Goal: Task Accomplishment & Management: Manage account settings

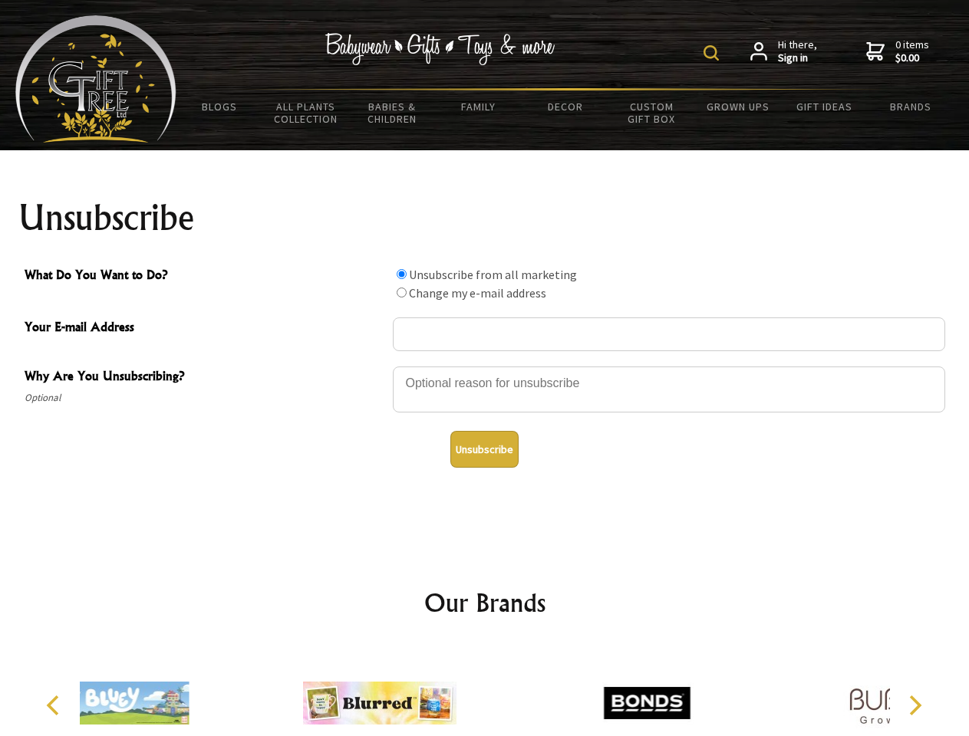
click at [713, 53] on img at bounding box center [710, 52] width 15 height 15
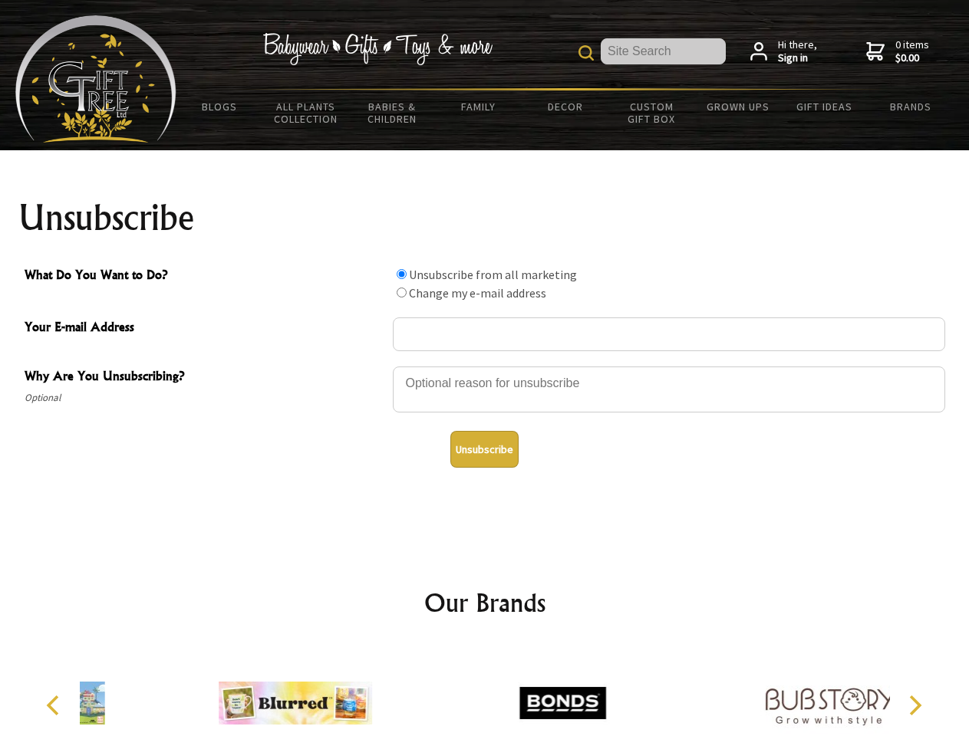
click at [485, 366] on div at bounding box center [669, 392] width 552 height 54
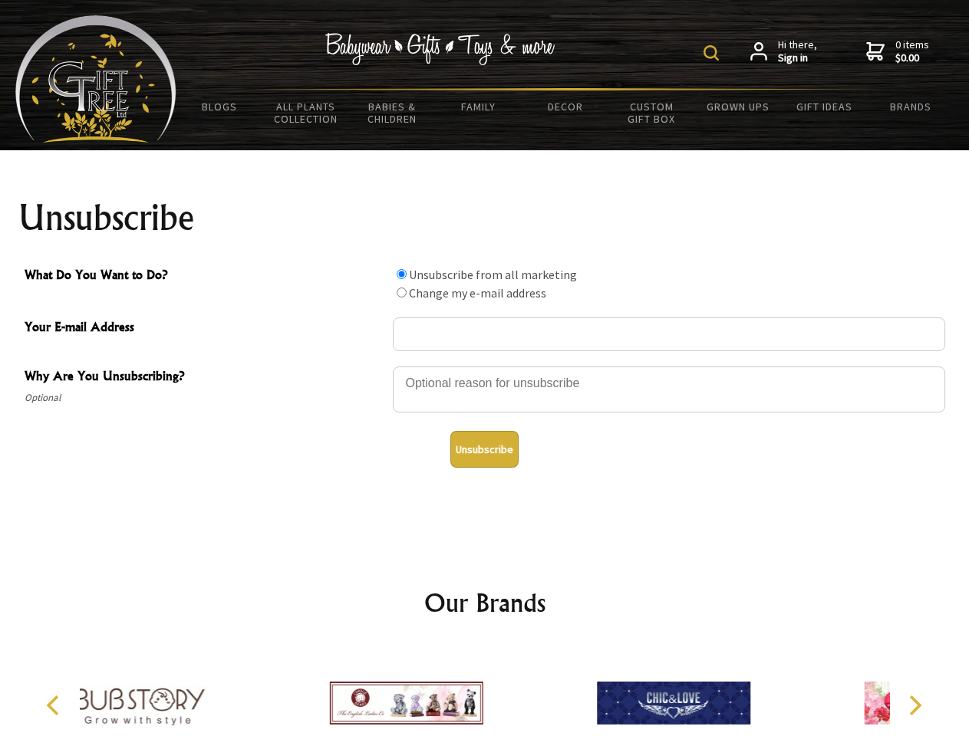
click at [713, 53] on img at bounding box center [710, 52] width 15 height 15
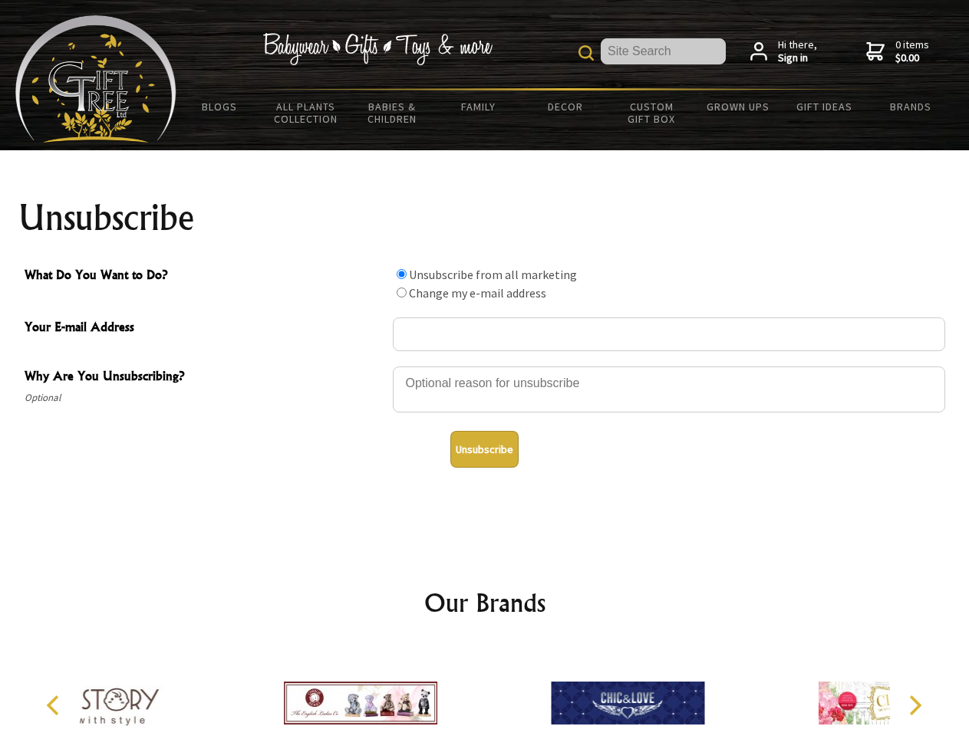
click at [485, 366] on div at bounding box center [669, 392] width 552 height 54
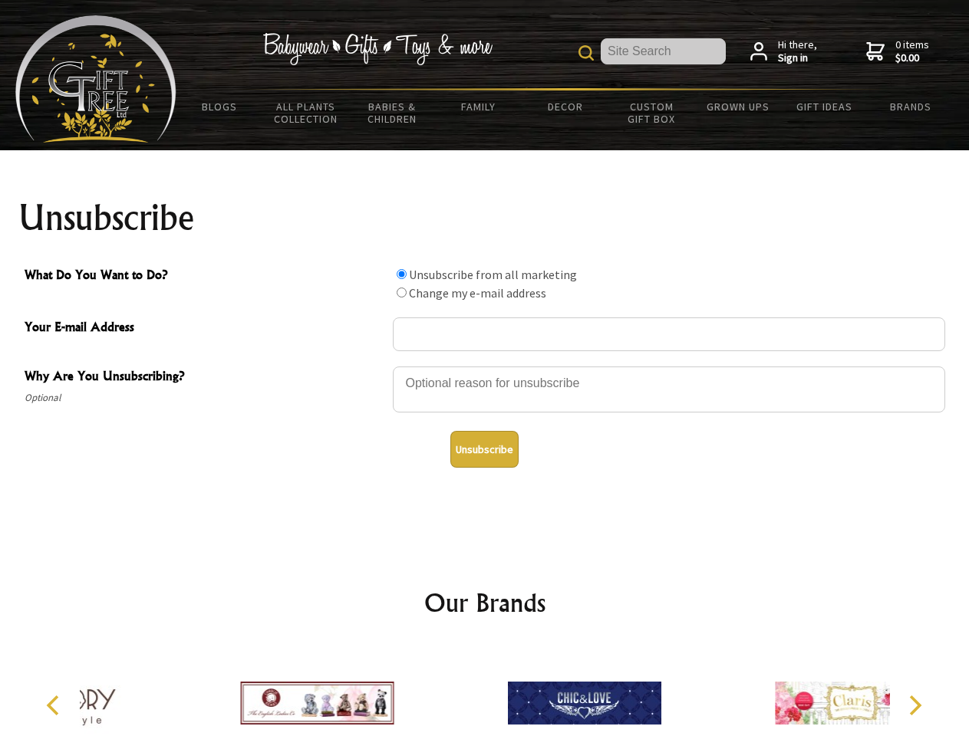
click at [401, 274] on input "What Do You Want to Do?" at bounding box center [402, 274] width 10 height 10
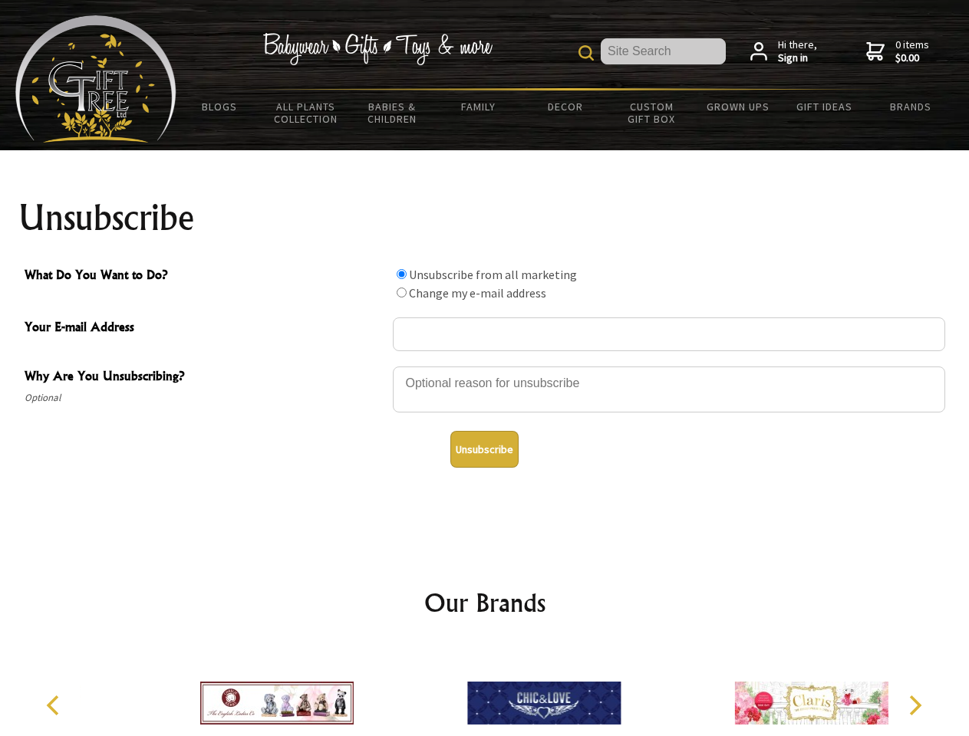
click at [401, 292] on input "What Do You Want to Do?" at bounding box center [402, 293] width 10 height 10
radio input "true"
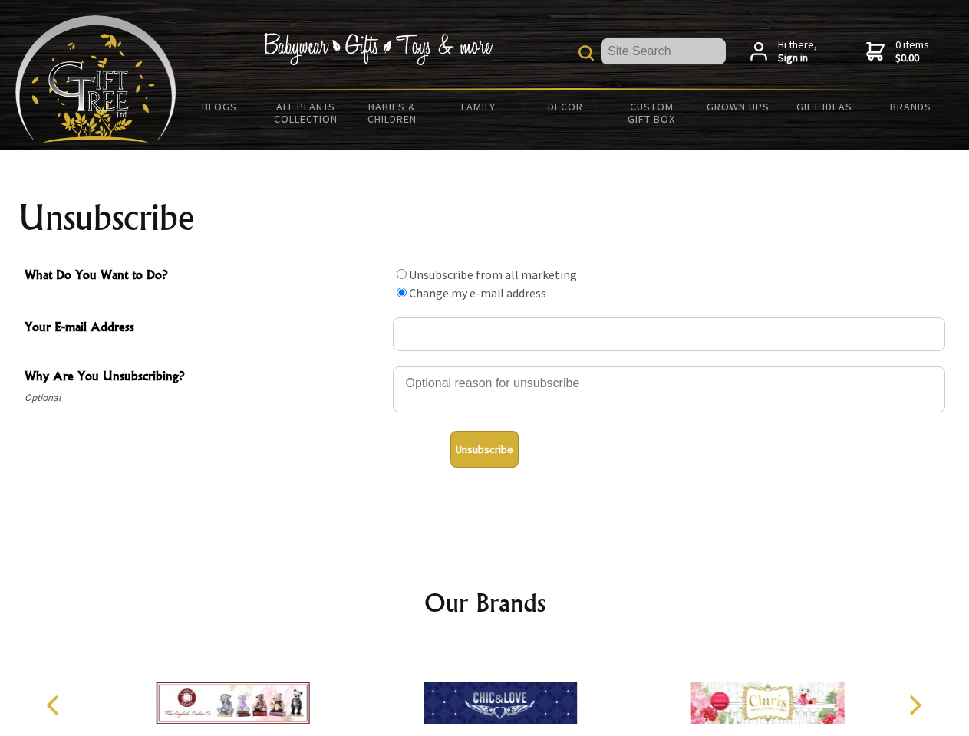
click at [484, 449] on button "Unsubscribe" at bounding box center [484, 449] width 68 height 37
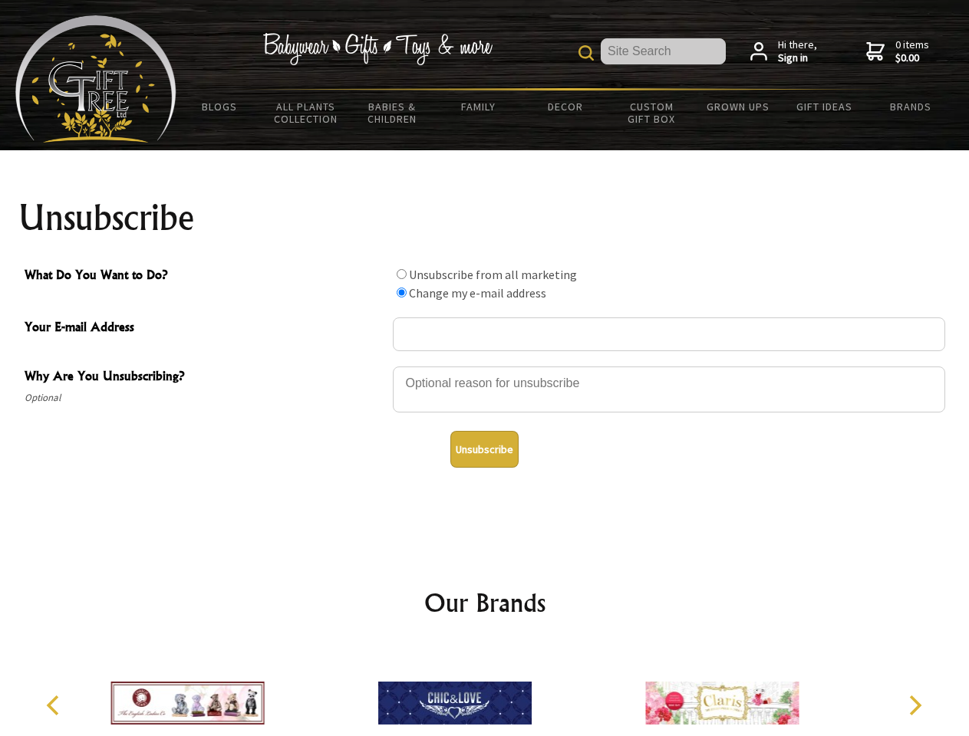
click at [485, 691] on img at bounding box center [454, 703] width 153 height 115
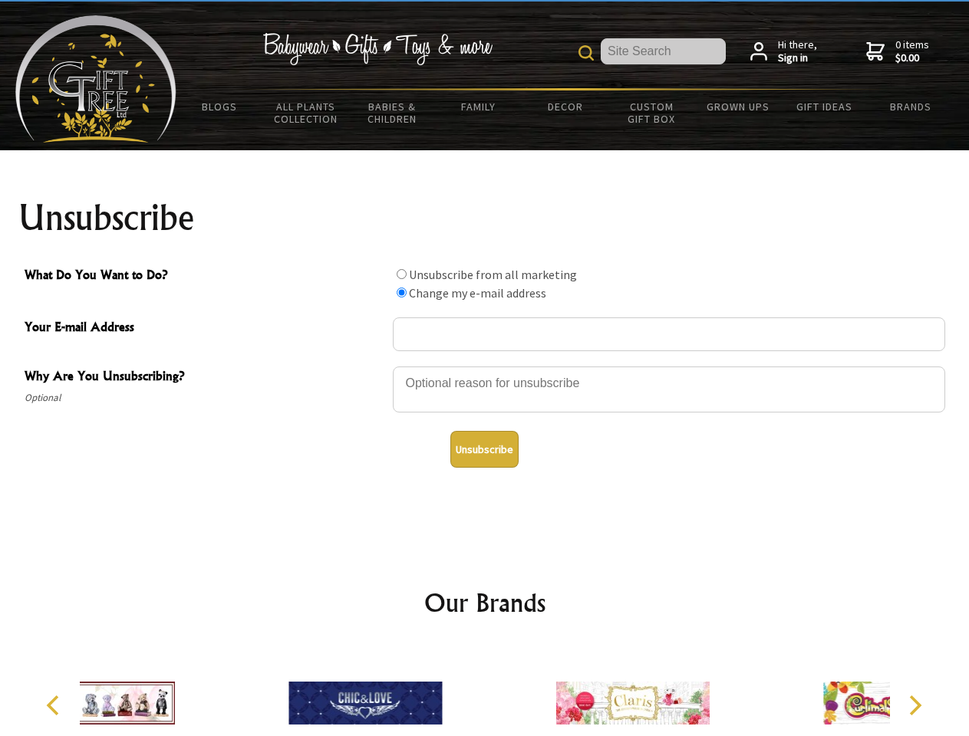
click at [55, 706] on icon "Previous" at bounding box center [54, 706] width 20 height 20
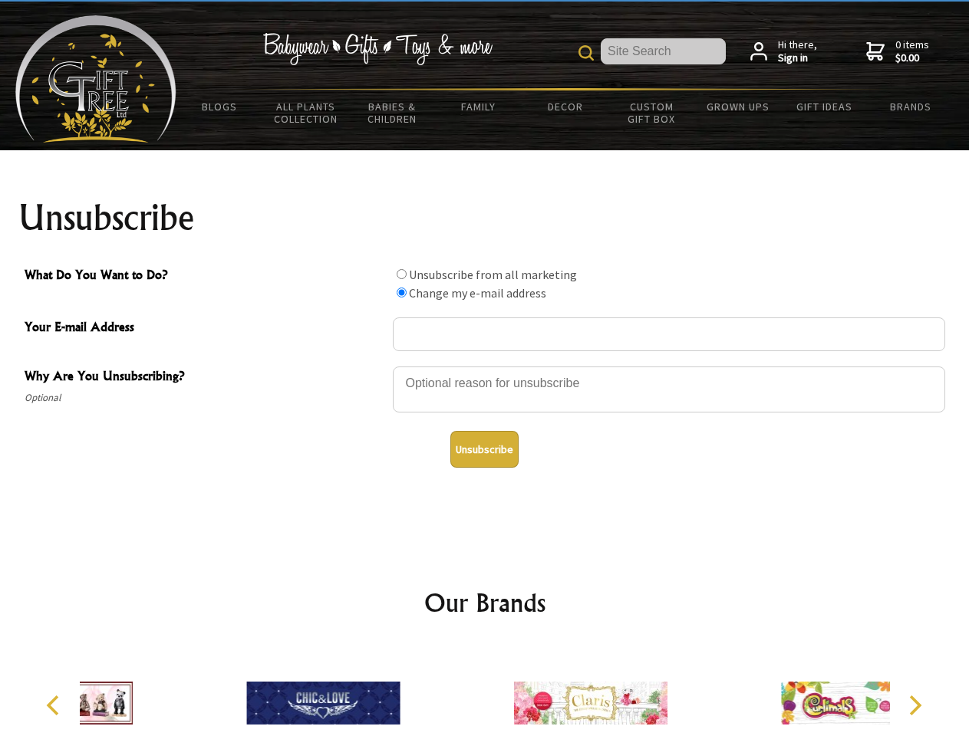
click at [914, 706] on icon "Next" at bounding box center [913, 706] width 20 height 20
